Goal: Information Seeking & Learning: Learn about a topic

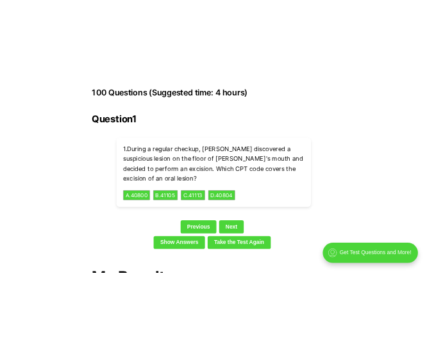
scroll to position [2905, 0]
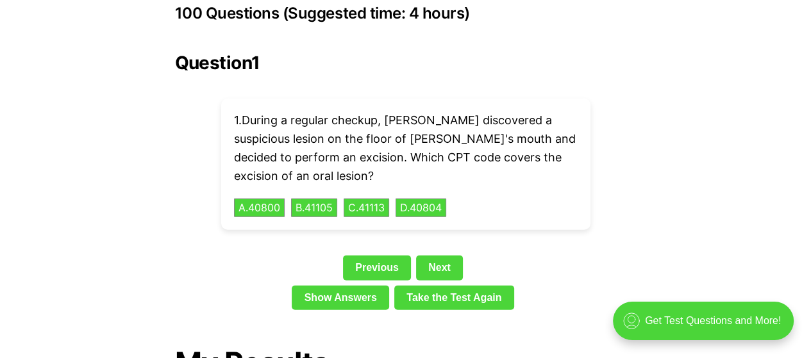
click at [175, 228] on div "Question 1 1 . During a regular checkup, [PERSON_NAME] discovered a suspicious …" at bounding box center [405, 184] width 461 height 263
click at [228, 256] on div "Previous Next" at bounding box center [405, 270] width 461 height 29
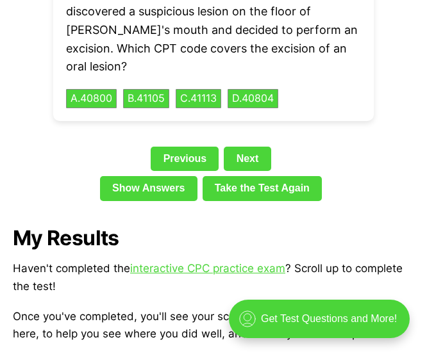
scroll to position [2621, 0]
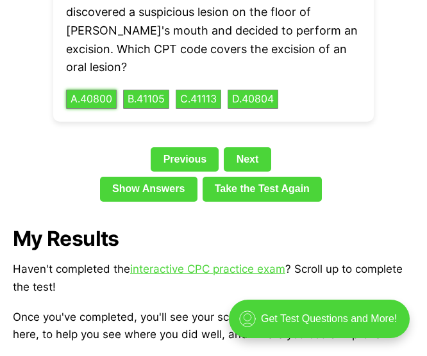
click at [104, 90] on button "A . 40800" at bounding box center [91, 99] width 51 height 19
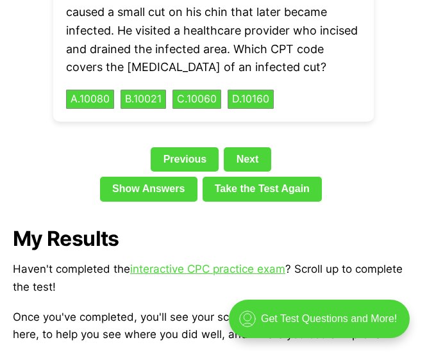
click at [371, 159] on div "Previous Next" at bounding box center [213, 161] width 401 height 29
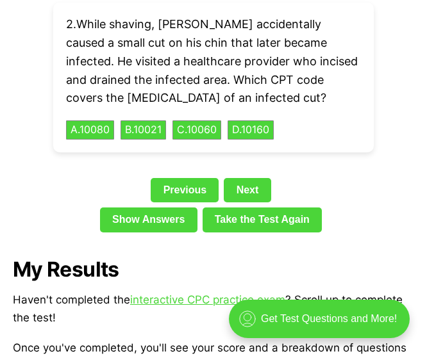
scroll to position [2591, 0]
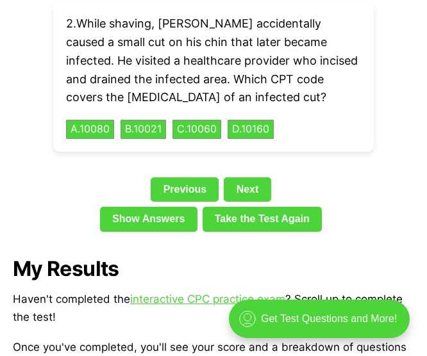
click at [178, 187] on link "Previous" at bounding box center [185, 189] width 68 height 24
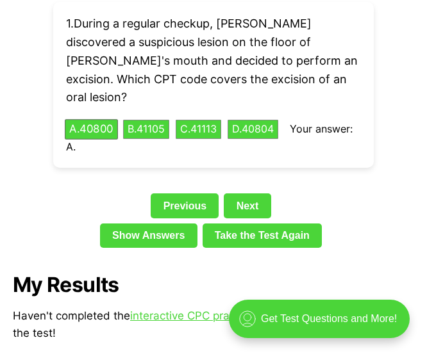
click at [160, 224] on link "Show Answers" at bounding box center [148, 236] width 97 height 24
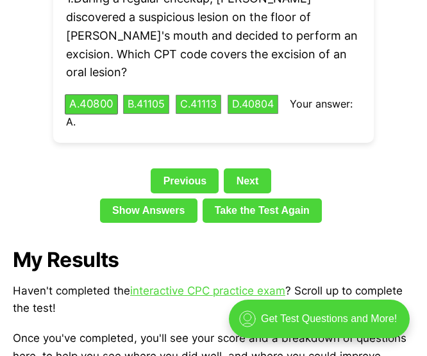
scroll to position [2616, 0]
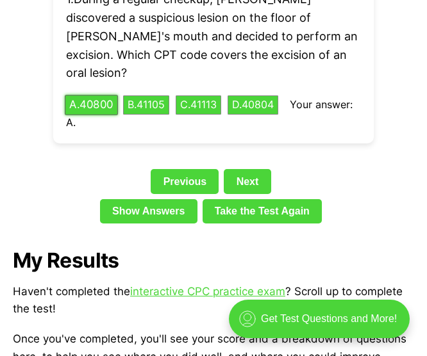
click at [104, 95] on button "A . 40800" at bounding box center [91, 105] width 53 height 20
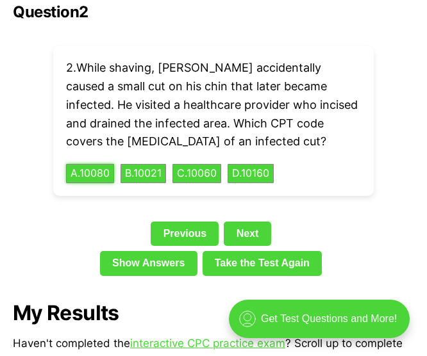
scroll to position [2548, 0]
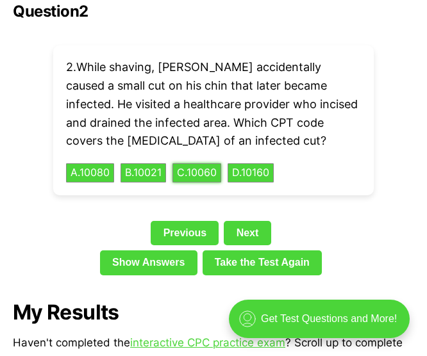
click at [204, 170] on button "C . 10060" at bounding box center [196, 172] width 49 height 19
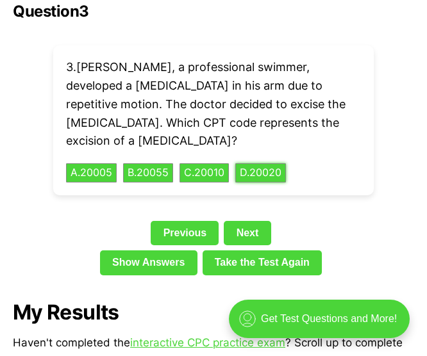
click at [261, 163] on button "D . 20020" at bounding box center [260, 172] width 51 height 19
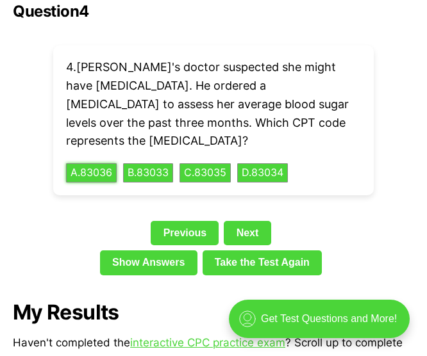
click at [87, 172] on button "A . 83036" at bounding box center [91, 172] width 51 height 19
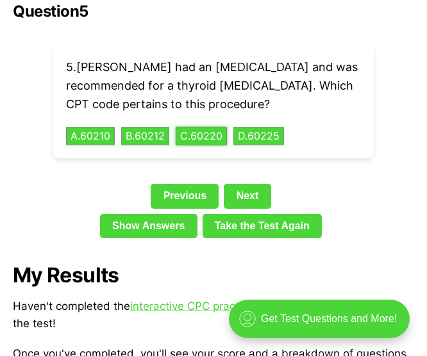
click at [208, 140] on button "C . 60220" at bounding box center [201, 136] width 51 height 19
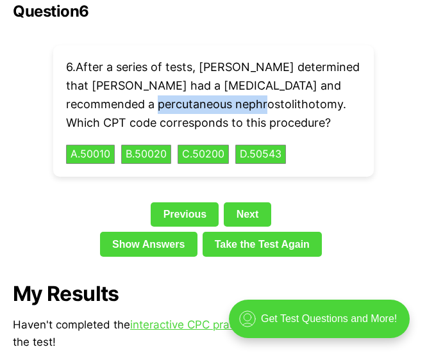
drag, startPoint x: 144, startPoint y: 106, endPoint x: 247, endPoint y: 110, distance: 103.9
click at [247, 110] on p "6 . After a series of tests, [PERSON_NAME] determined that [PERSON_NAME] had a …" at bounding box center [213, 95] width 295 height 74
click at [268, 151] on button "D . 50543" at bounding box center [260, 154] width 51 height 19
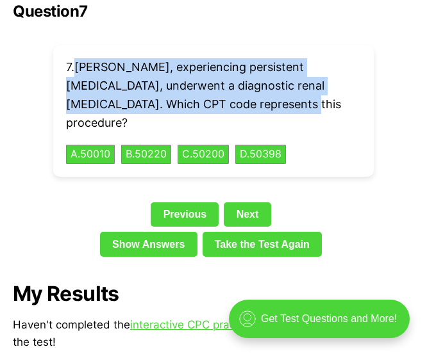
drag, startPoint x: 76, startPoint y: 65, endPoint x: 265, endPoint y: 109, distance: 194.1
click at [265, 109] on p "7 . [PERSON_NAME], experiencing persistent [MEDICAL_DATA], underwent a diagnost…" at bounding box center [213, 95] width 295 height 74
copy p "[PERSON_NAME], experiencing persistent [MEDICAL_DATA], underwent a diagnostic r…"
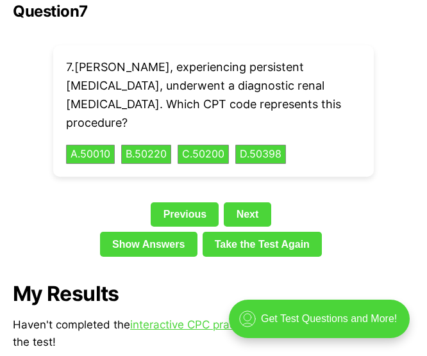
click at [386, 181] on div "Question 7 7 . [PERSON_NAME], experiencing persistent [MEDICAL_DATA], underwent…" at bounding box center [213, 133] width 401 height 260
click at [80, 144] on div "7 . [PERSON_NAME], experiencing persistent [MEDICAL_DATA], underwent a diagnost…" at bounding box center [213, 110] width 321 height 131
click at [95, 145] on button "A . 50010" at bounding box center [90, 154] width 49 height 19
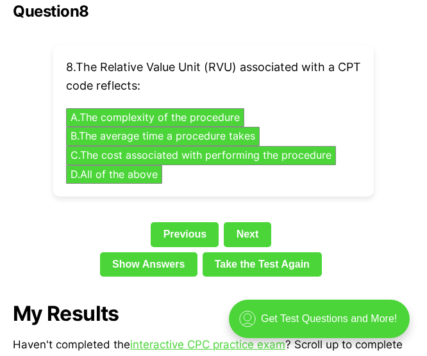
click at [155, 235] on link "Previous" at bounding box center [185, 234] width 68 height 24
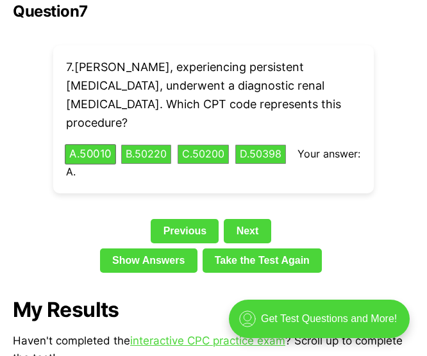
click at [156, 249] on link "Show Answers" at bounding box center [148, 261] width 97 height 24
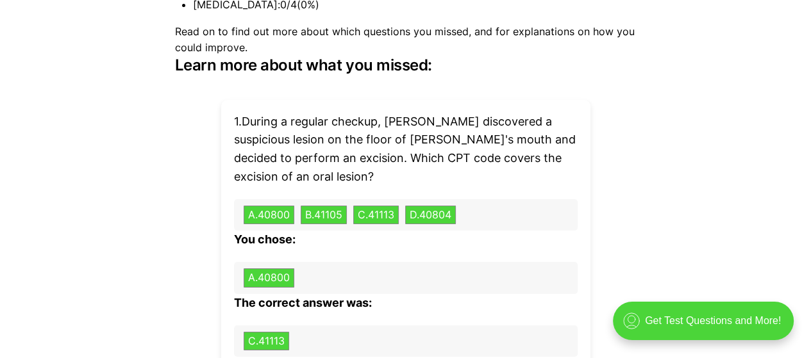
scroll to position [3834, 0]
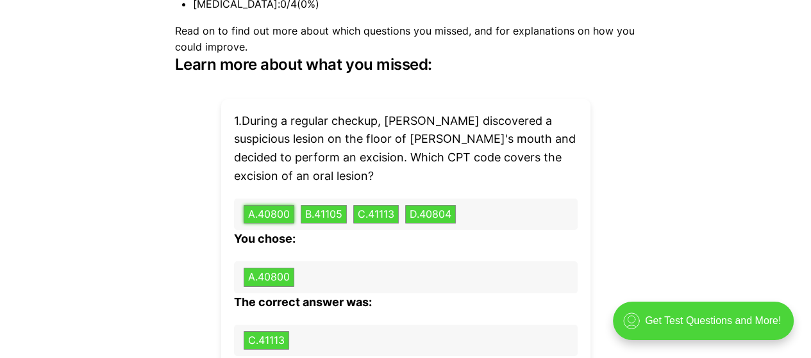
click at [268, 212] on button "A . 40800" at bounding box center [268, 214] width 51 height 19
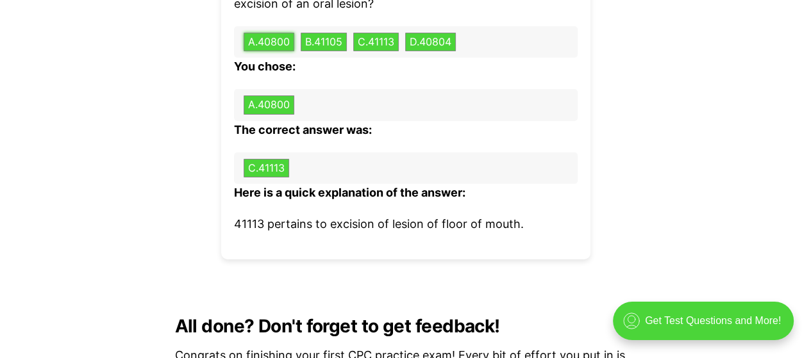
scroll to position [4007, 0]
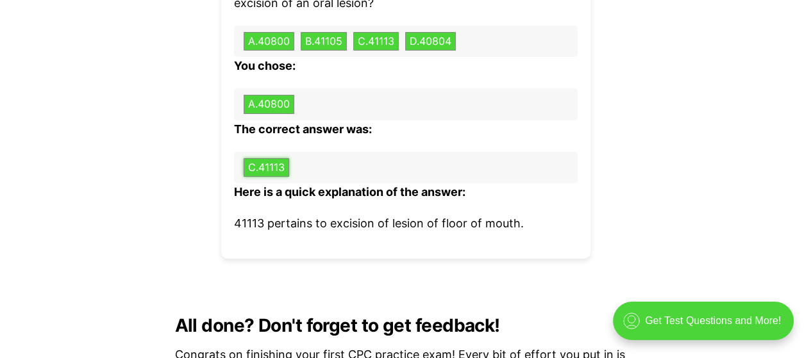
drag, startPoint x: 260, startPoint y: 167, endPoint x: 290, endPoint y: 170, distance: 30.2
click at [289, 170] on button "C . 41113" at bounding box center [265, 167] width 45 height 19
click at [301, 130] on b "The correct answer was:" at bounding box center [303, 128] width 138 height 13
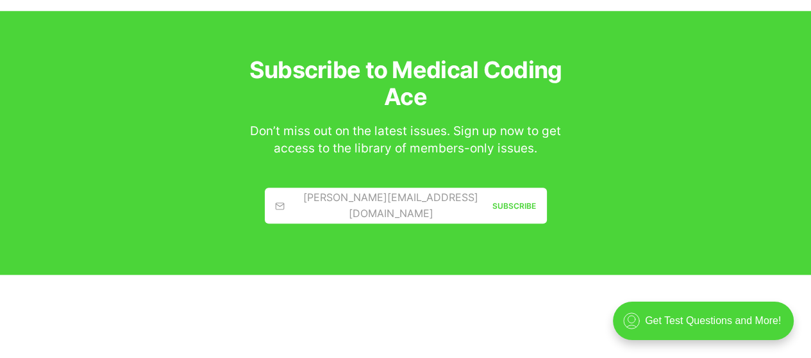
scroll to position [5162, 0]
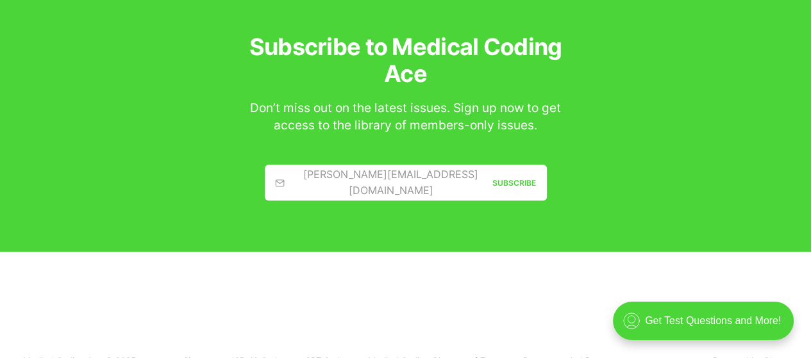
scroll to position [2591, 0]
